Goal: Information Seeking & Learning: Learn about a topic

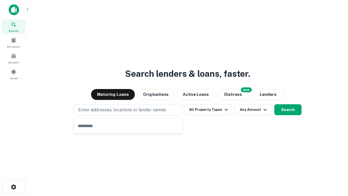
type input "**********"
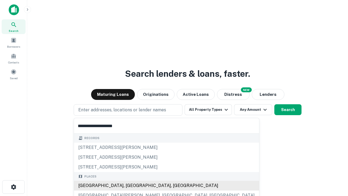
click at [130, 185] on div "[GEOGRAPHIC_DATA], [GEOGRAPHIC_DATA], [GEOGRAPHIC_DATA]" at bounding box center [166, 185] width 185 height 10
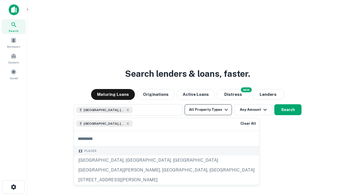
click at [208, 110] on button "All Property Types" at bounding box center [208, 109] width 47 height 11
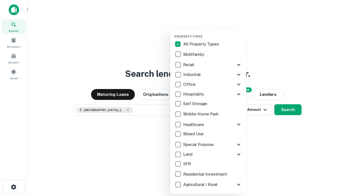
click at [213, 33] on button "button" at bounding box center [212, 33] width 76 height 0
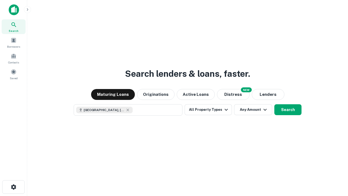
scroll to position [9, 0]
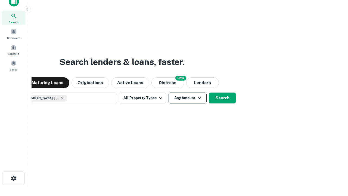
click at [168, 92] on button "Any Amount" at bounding box center [187, 97] width 38 height 11
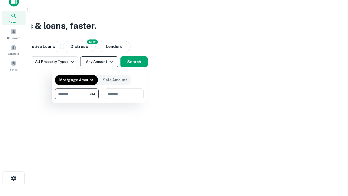
type input "*******"
click at [99, 99] on button "button" at bounding box center [99, 99] width 89 height 0
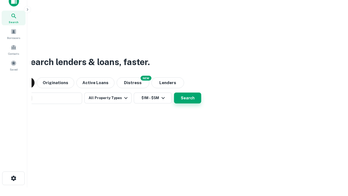
click at [174, 92] on button "Search" at bounding box center [187, 97] width 27 height 11
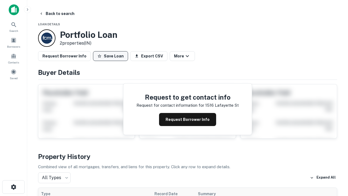
click at [110, 56] on button "Save Loan" at bounding box center [110, 56] width 35 height 10
click at [112, 56] on button "Loan Saved" at bounding box center [112, 56] width 38 height 10
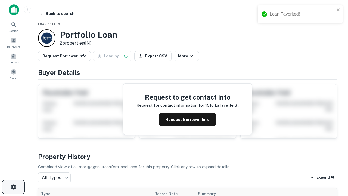
click at [13, 187] on icon "button" at bounding box center [13, 186] width 7 height 7
